Goal: Information Seeking & Learning: Learn about a topic

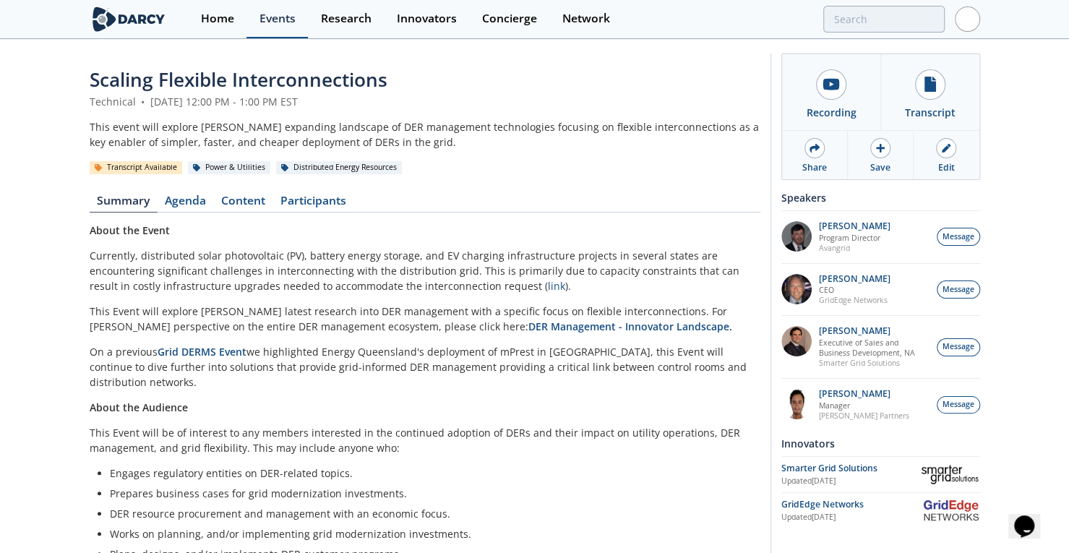
drag, startPoint x: 0, startPoint y: 0, endPoint x: 272, endPoint y: 18, distance: 272.5
click at [272, 18] on div "Events" at bounding box center [278, 19] width 36 height 12
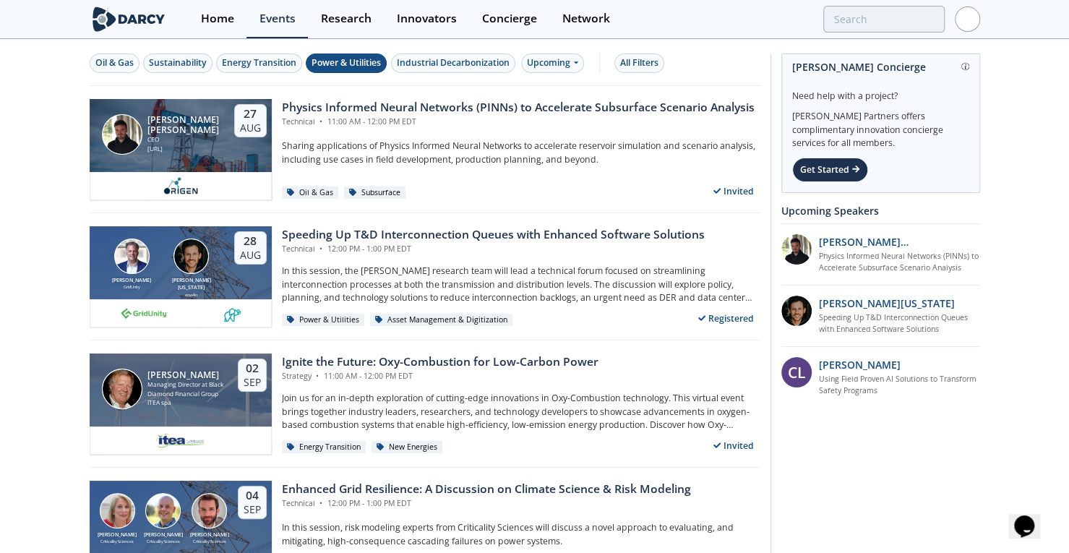
click at [343, 67] on div "Power & Utilities" at bounding box center [346, 62] width 69 height 13
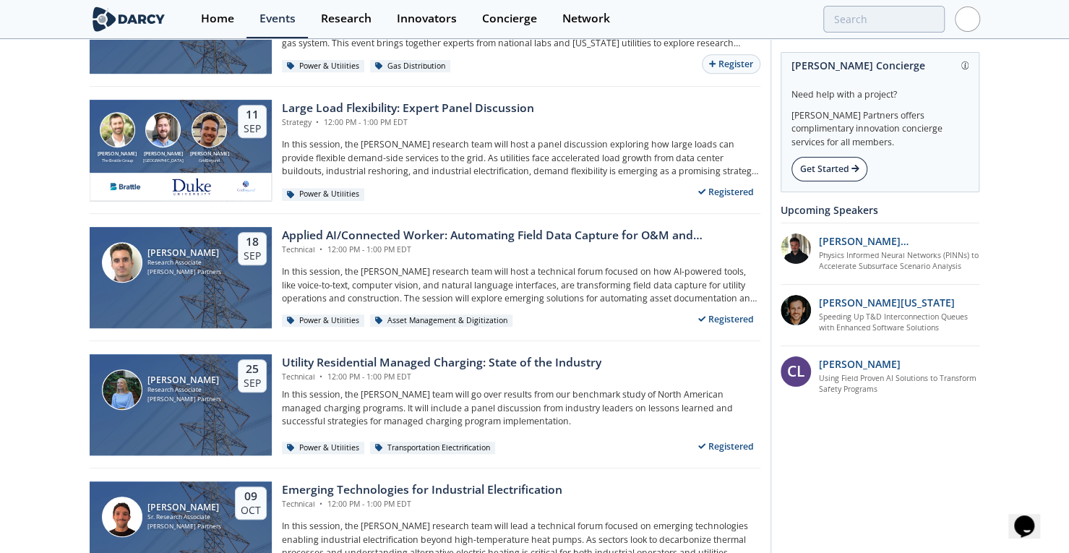
scroll to position [383, 0]
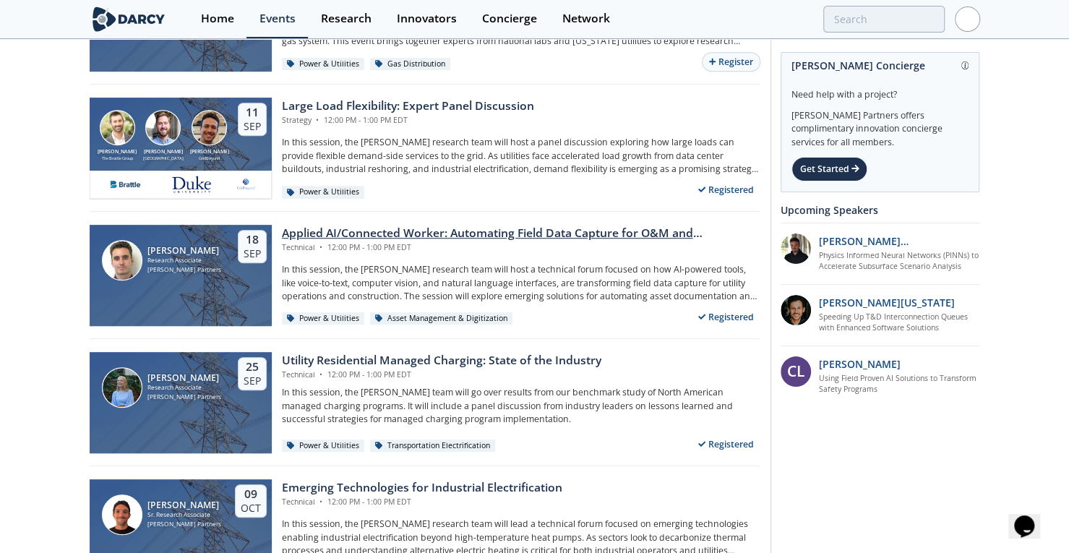
click at [379, 233] on div "Applied AI/Connected Worker: Automating Field Data Capture for O&M and Construc…" at bounding box center [521, 233] width 479 height 17
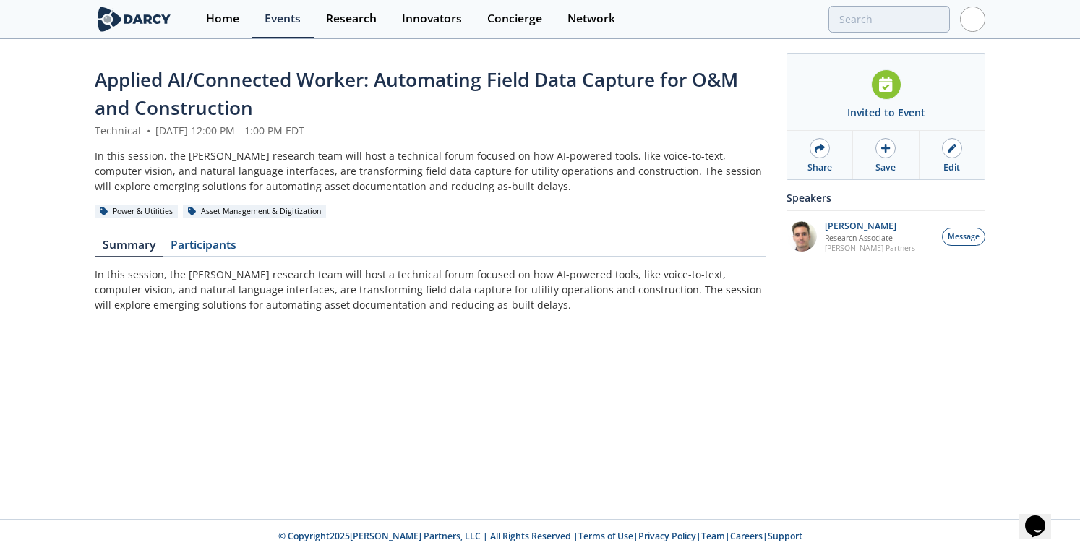
click at [418, 287] on p "In this session, the Darcy research team will host a technical forum focused on…" at bounding box center [430, 290] width 671 height 46
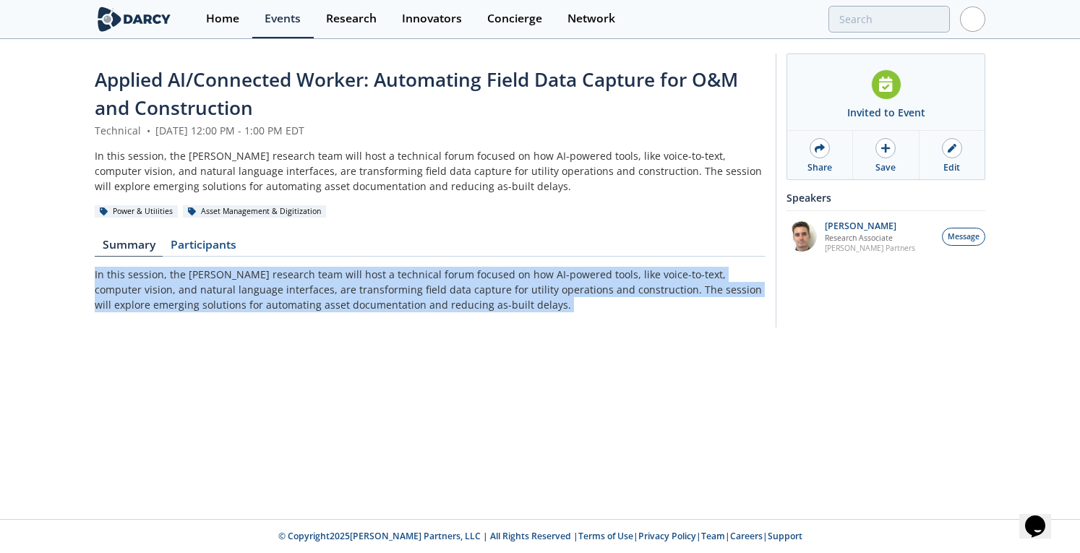
click at [418, 287] on p "In this session, the Darcy research team will host a technical forum focused on…" at bounding box center [430, 290] width 671 height 46
click at [391, 291] on p "In this session, the Darcy research team will host a technical forum focused on…" at bounding box center [430, 290] width 671 height 46
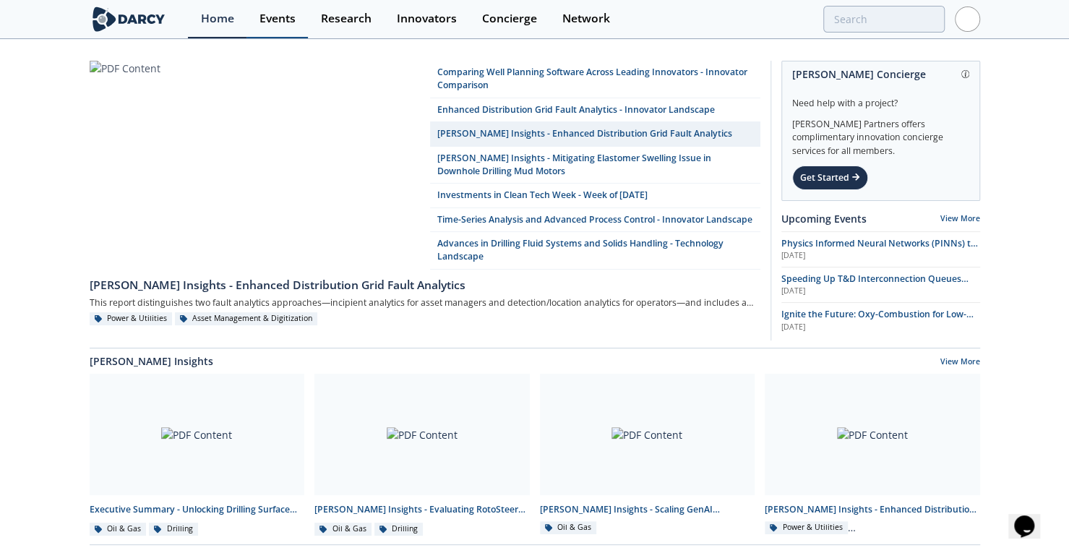
click at [284, 21] on div "Events" at bounding box center [278, 19] width 36 height 12
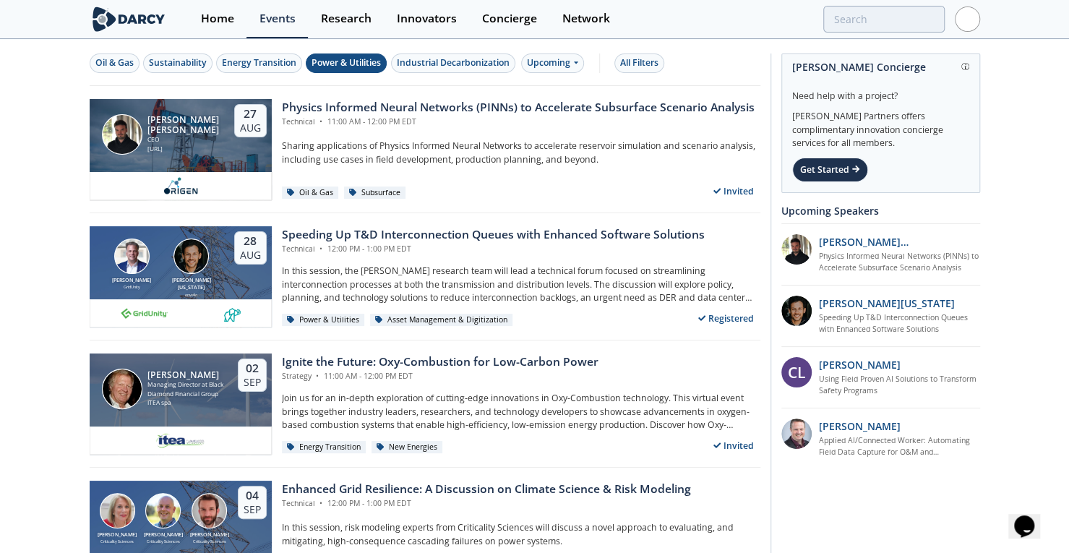
click at [354, 63] on div "Power & Utilities" at bounding box center [346, 62] width 69 height 13
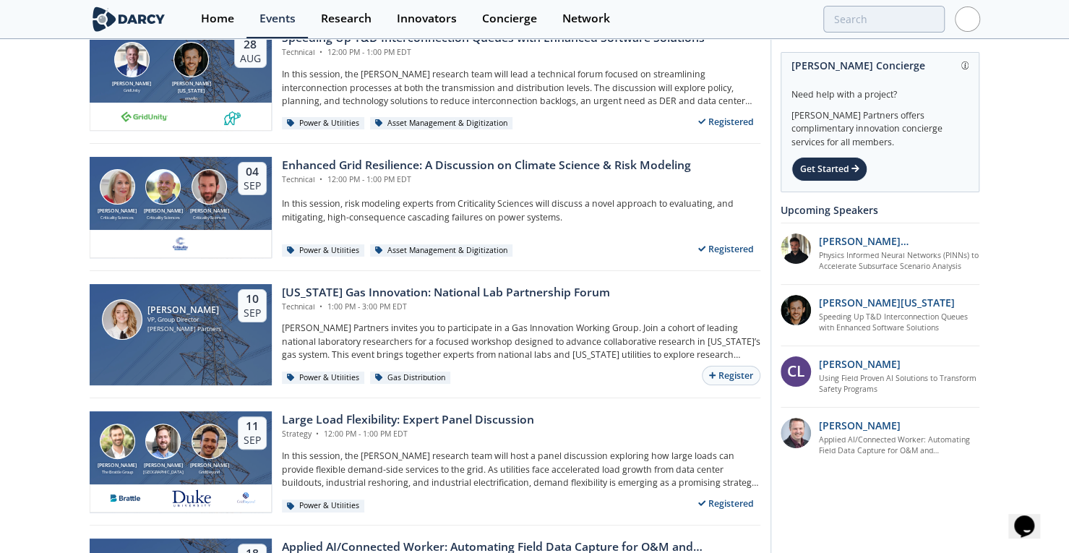
scroll to position [62, 0]
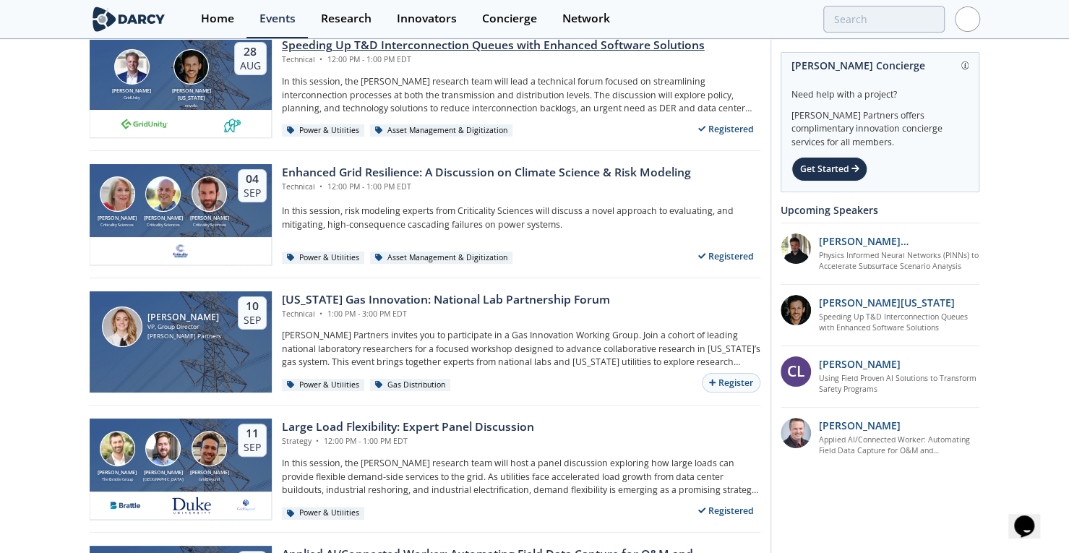
click at [194, 77] on img at bounding box center [191, 66] width 35 height 35
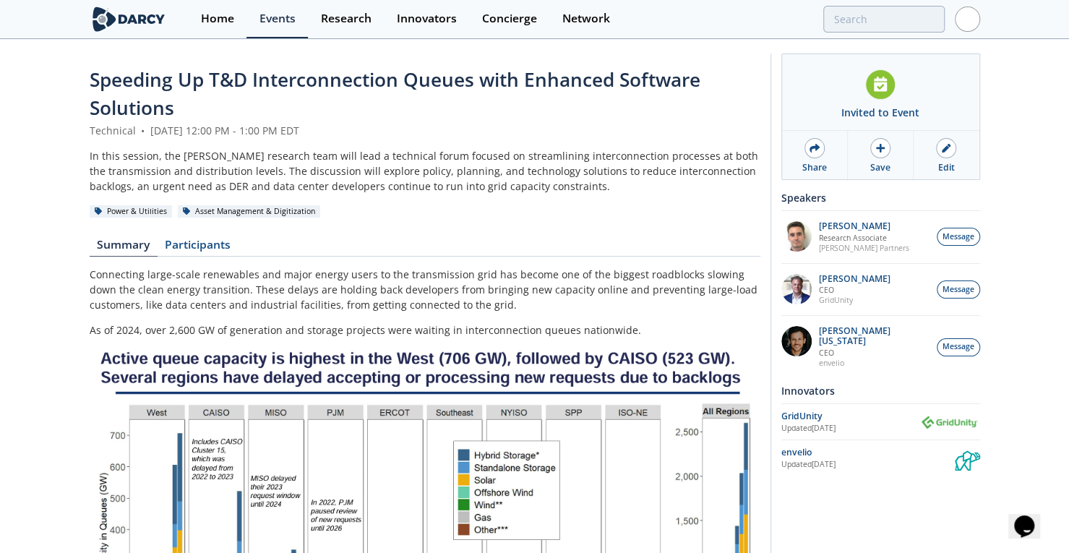
click at [959, 413] on img at bounding box center [950, 422] width 61 height 18
